Goal: Task Accomplishment & Management: Complete application form

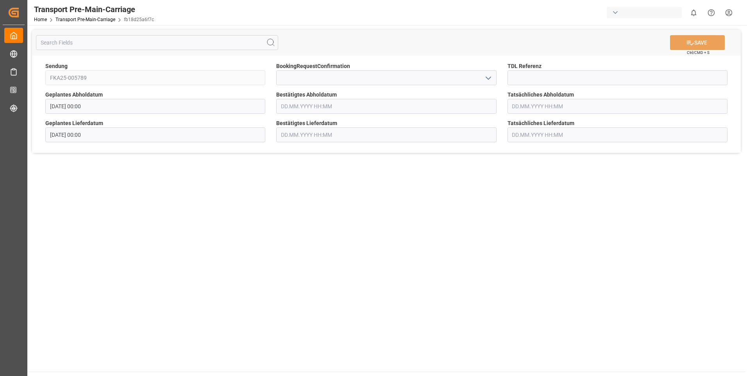
click at [489, 79] on icon "open menu" at bounding box center [488, 77] width 9 height 9
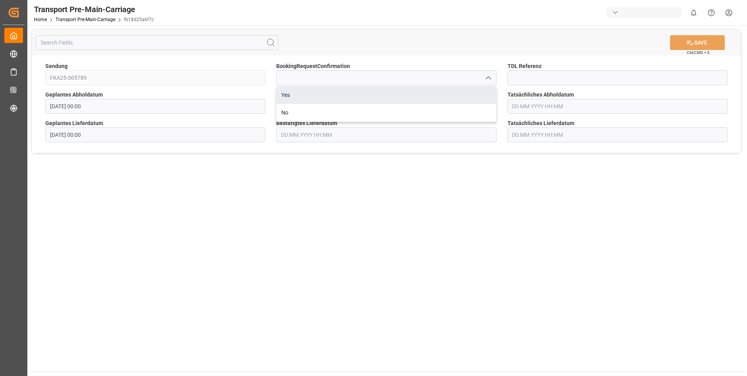
click at [486, 92] on div "Yes" at bounding box center [386, 95] width 219 height 18
type input "Yes"
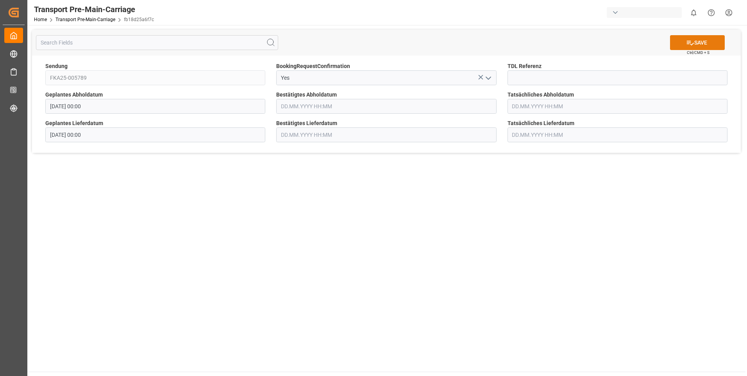
click at [686, 44] on icon at bounding box center [690, 43] width 8 height 8
click at [490, 79] on icon "open menu" at bounding box center [488, 77] width 9 height 9
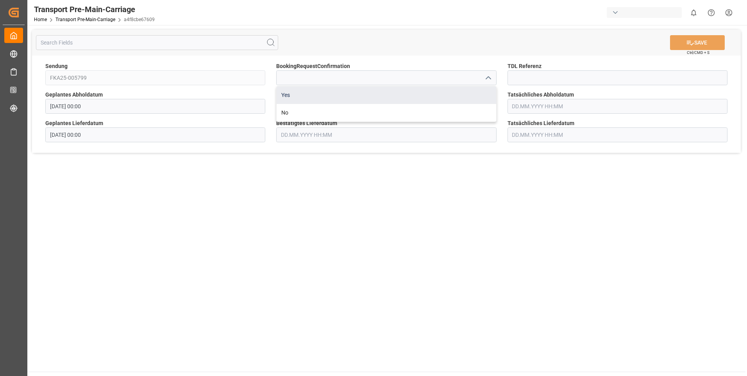
click at [477, 92] on div "Yes" at bounding box center [386, 95] width 219 height 18
type input "Yes"
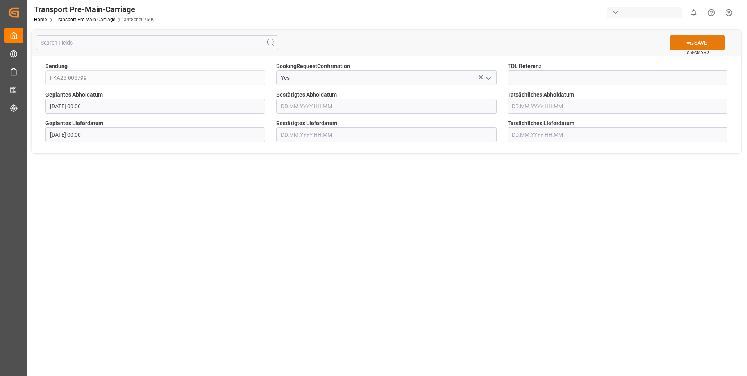
click at [681, 37] on button "SAVE" at bounding box center [697, 42] width 55 height 15
click at [491, 78] on icon "open menu" at bounding box center [488, 77] width 9 height 9
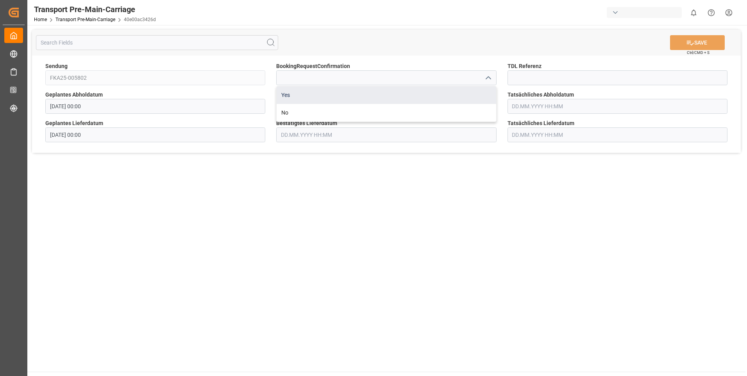
click at [483, 93] on div "Yes" at bounding box center [386, 95] width 219 height 18
type input "Yes"
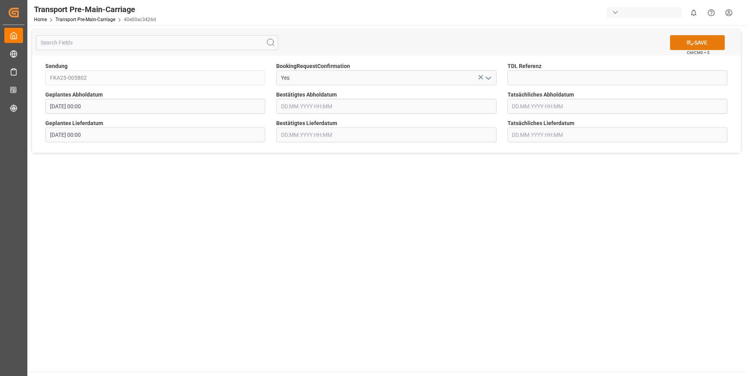
click at [690, 41] on icon at bounding box center [690, 43] width 8 height 8
